Goal: Information Seeking & Learning: Find specific fact

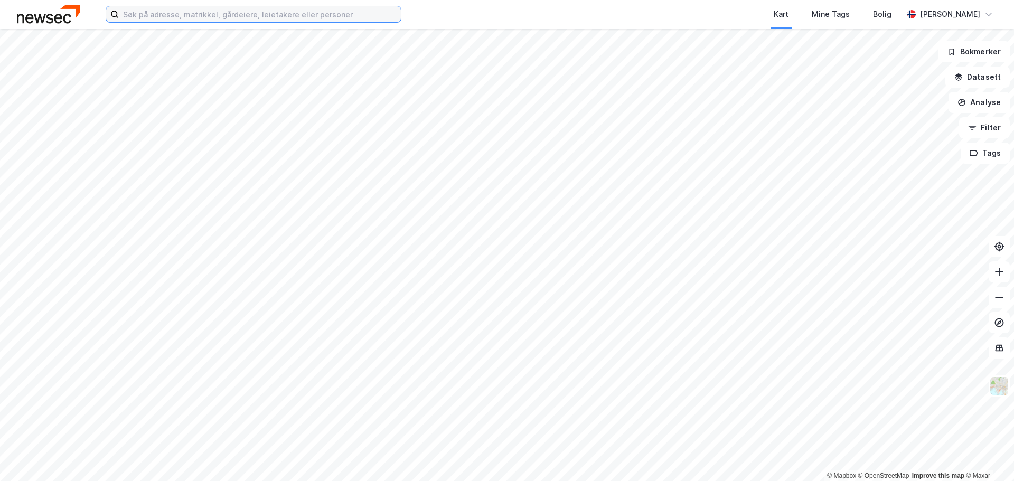
click at [248, 9] on input at bounding box center [260, 14] width 282 height 16
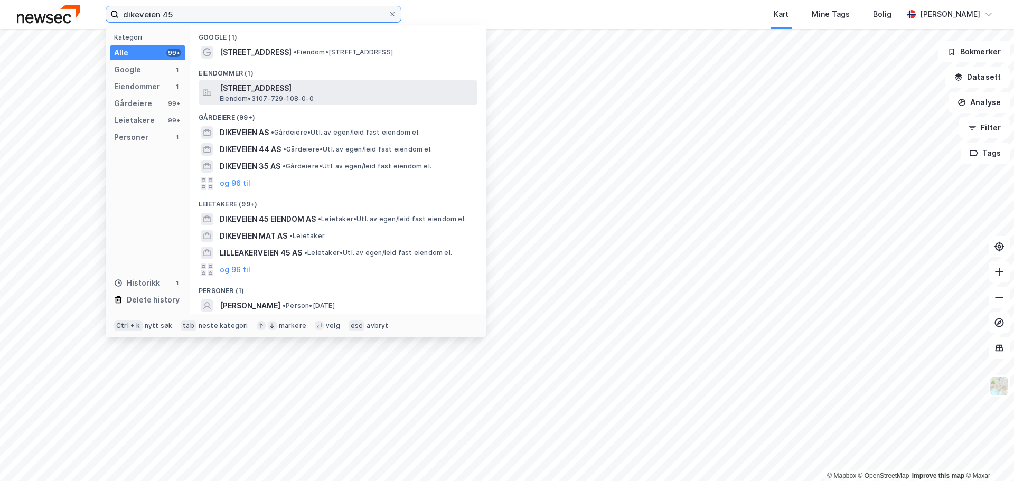
type input "dikeveien 45"
click at [265, 96] on span "Eiendom • 3107-729-108-0-0" at bounding box center [267, 99] width 94 height 8
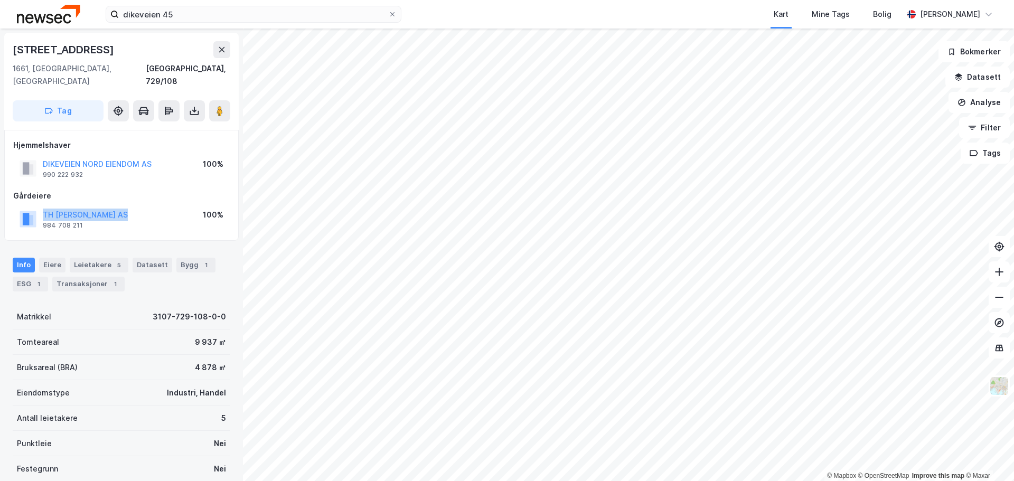
drag, startPoint x: 114, startPoint y: 204, endPoint x: 39, endPoint y: 203, distance: 75.5
click at [39, 206] on div "TH [PERSON_NAME] AS 984 708 211 100%" at bounding box center [121, 218] width 217 height 25
copy button "TH [PERSON_NAME] AS"
